Goal: Information Seeking & Learning: Understand process/instructions

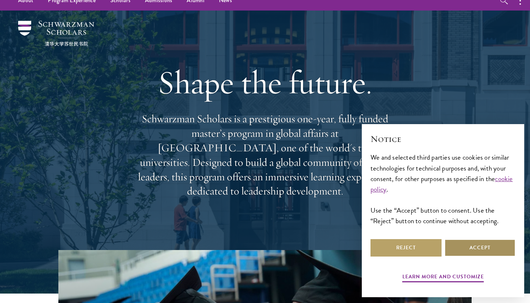
click at [479, 242] on button "Accept" at bounding box center [479, 247] width 71 height 17
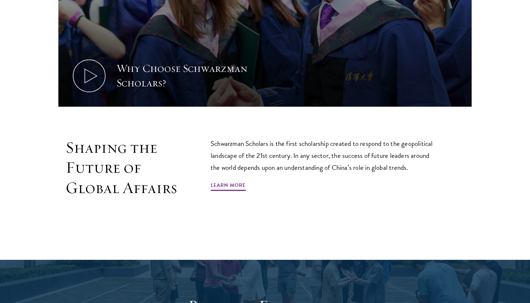
scroll to position [386, 0]
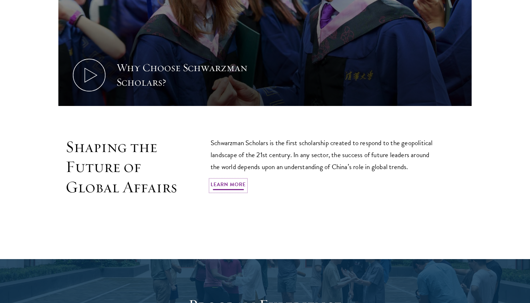
click at [238, 189] on link "Learn More" at bounding box center [228, 185] width 35 height 11
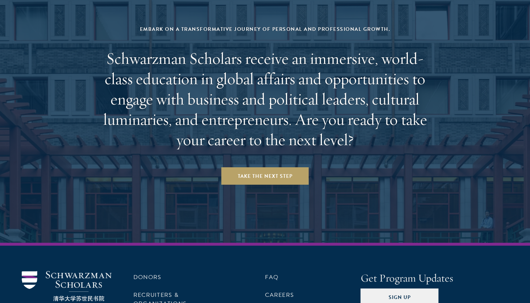
scroll to position [3003, 0]
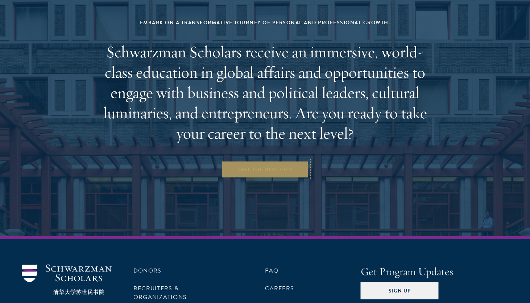
click at [277, 161] on link "Take the Next Step" at bounding box center [264, 169] width 87 height 17
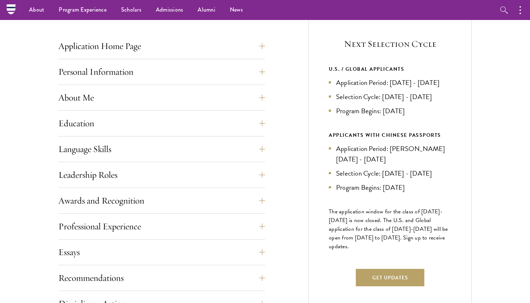
scroll to position [274, 0]
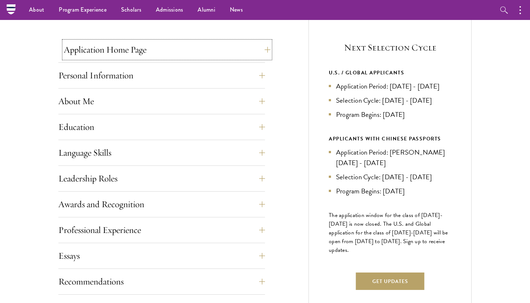
click at [255, 52] on button "Application Home Page" at bounding box center [167, 49] width 207 height 17
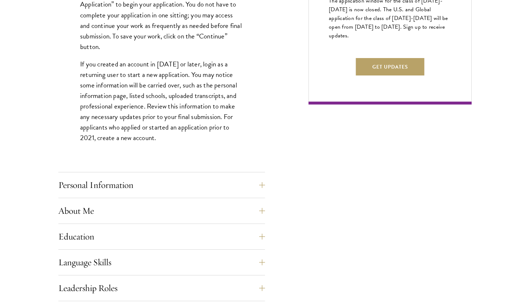
scroll to position [492, 0]
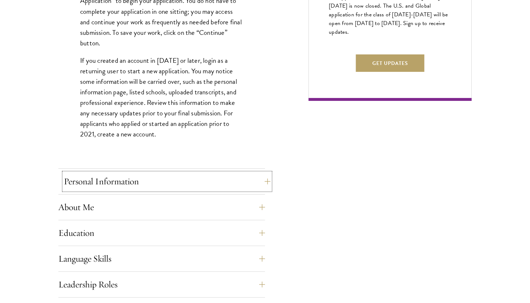
click at [173, 184] on button "Personal Information" at bounding box center [167, 181] width 207 height 17
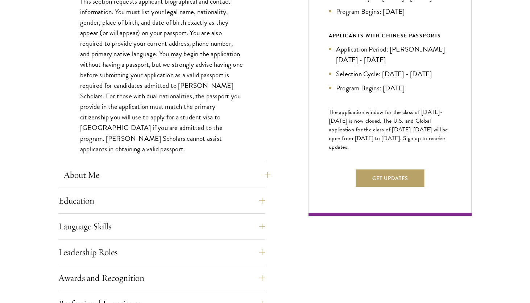
scroll to position [381, 0]
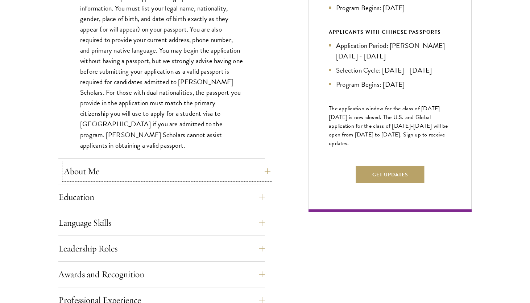
click at [186, 174] on button "About Me" at bounding box center [167, 170] width 207 height 17
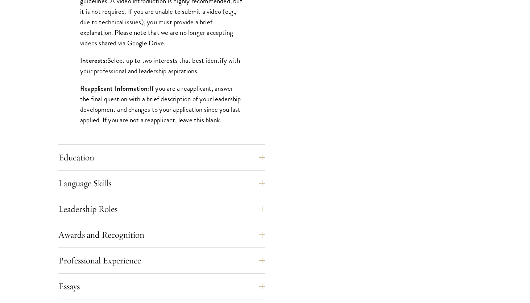
scroll to position [597, 0]
click at [165, 157] on button "Education" at bounding box center [167, 156] width 207 height 17
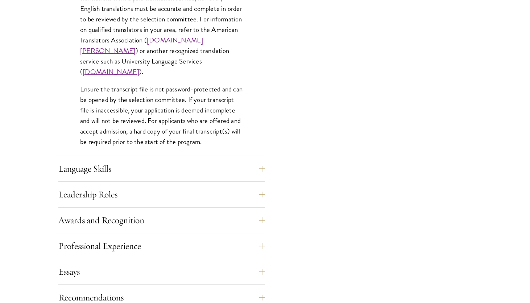
scroll to position [1129, 0]
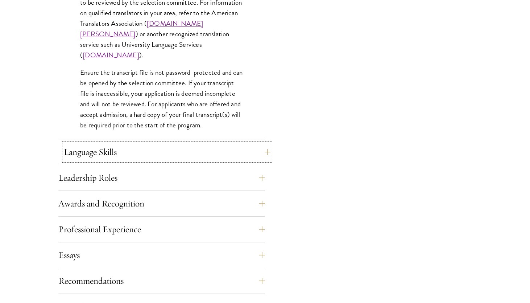
click at [150, 153] on button "Language Skills" at bounding box center [167, 151] width 207 height 17
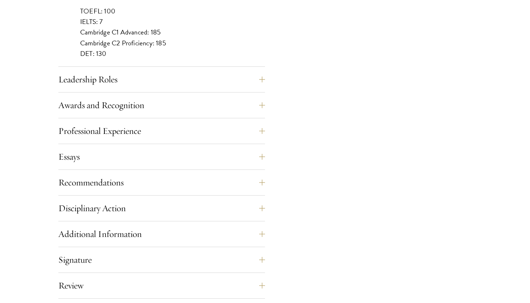
scroll to position [733, 0]
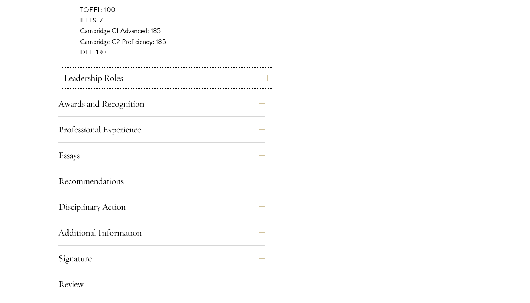
click at [187, 76] on button "Leadership Roles" at bounding box center [167, 77] width 207 height 17
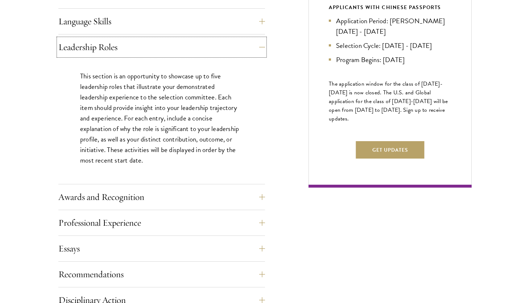
scroll to position [407, 0]
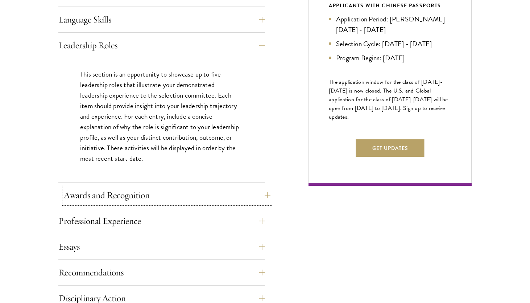
click at [200, 191] on button "Awards and Recognition" at bounding box center [167, 194] width 207 height 17
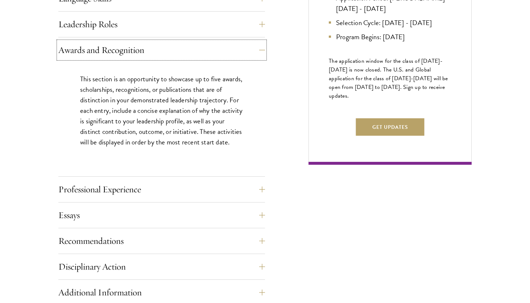
scroll to position [430, 0]
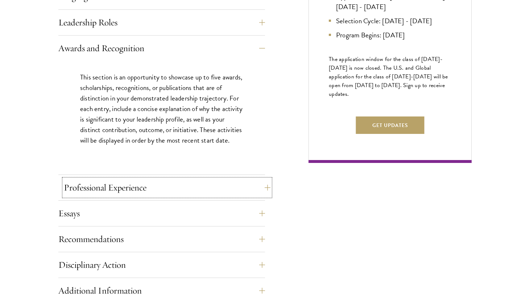
click at [188, 186] on button "Professional Experience" at bounding box center [167, 187] width 207 height 17
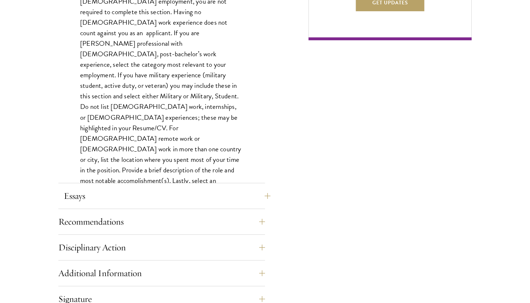
scroll to position [558, 0]
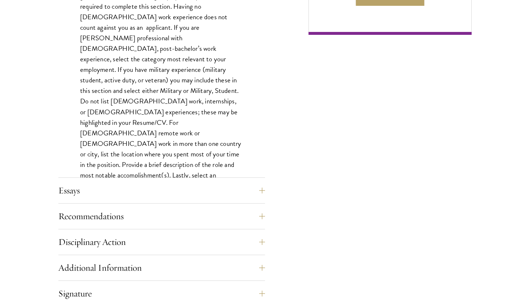
click at [179, 200] on div "Essays Each applicant is required to provide two essays and two short answer re…" at bounding box center [161, 193] width 207 height 22
click at [178, 187] on button "Essays" at bounding box center [167, 190] width 207 height 17
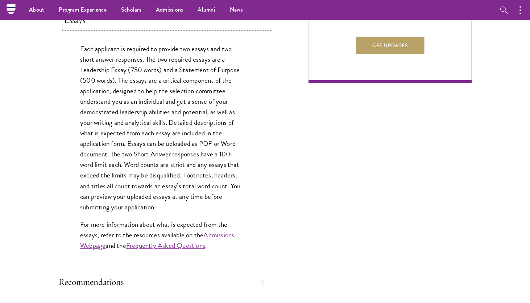
scroll to position [506, 0]
